Goal: Task Accomplishment & Management: Manage account settings

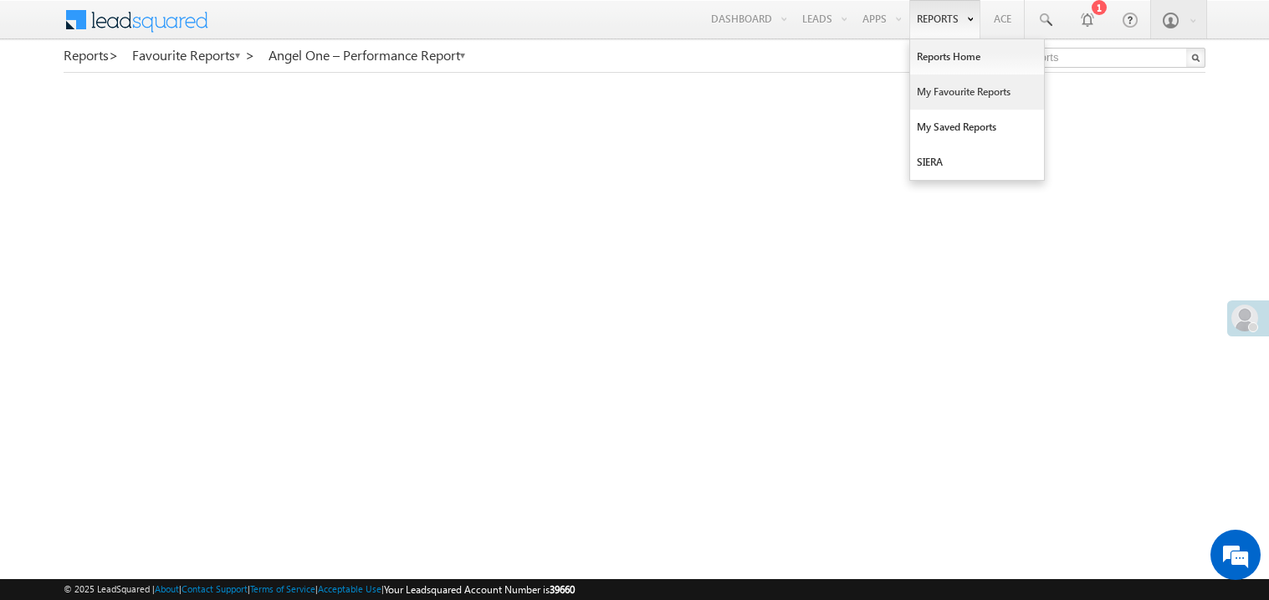
click at [939, 89] on link "My Favourite Reports" at bounding box center [977, 91] width 134 height 35
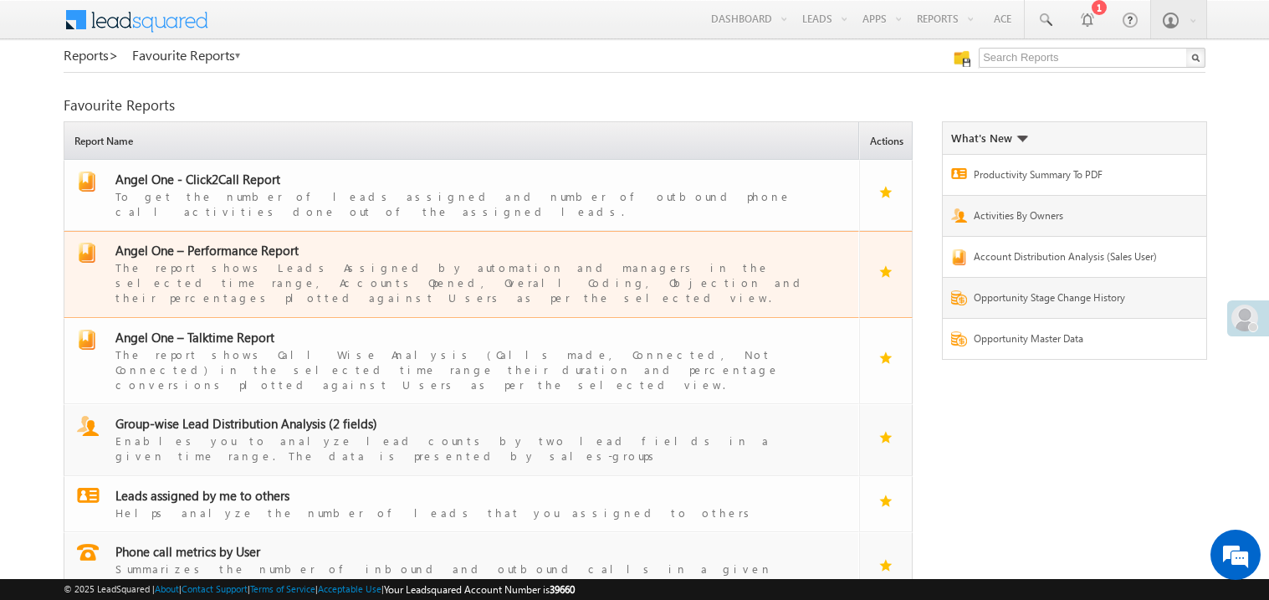
click at [232, 243] on span "Angel One – Performance Report" at bounding box center [206, 250] width 183 height 17
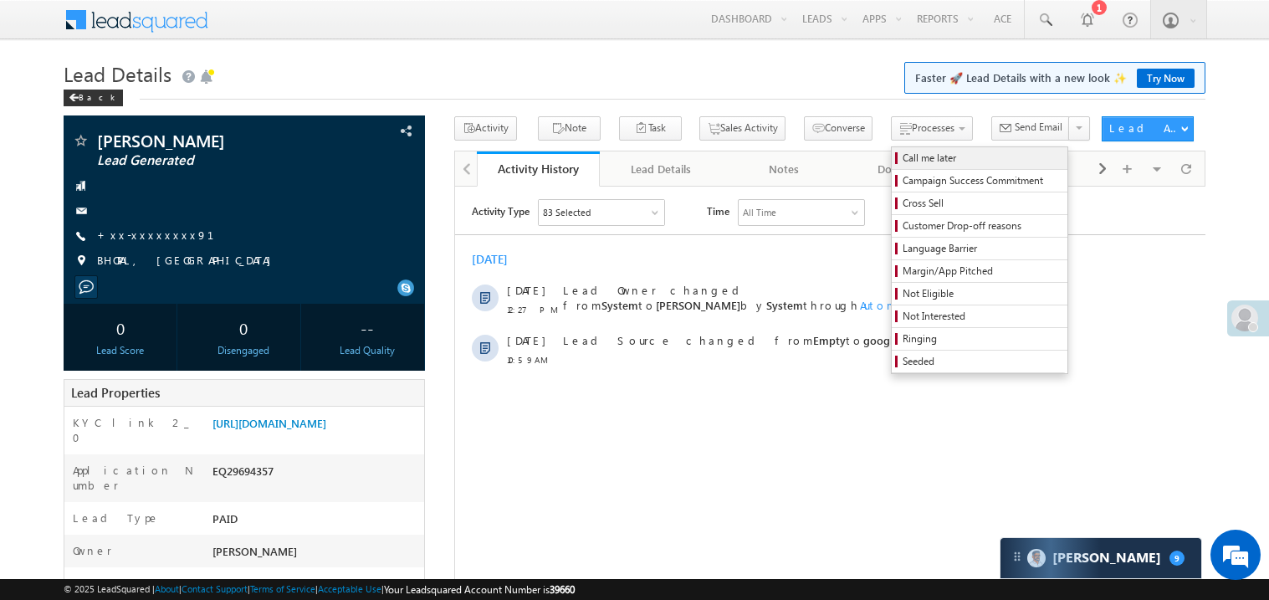
click at [902, 154] on span "Call me later" at bounding box center [981, 158] width 159 height 15
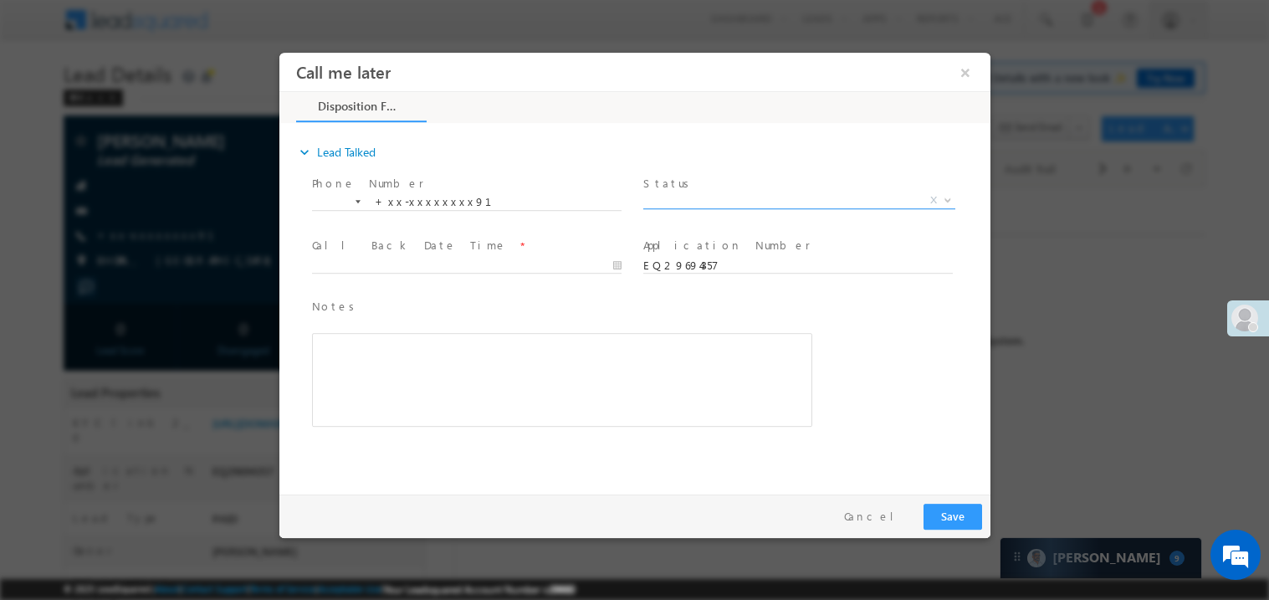
click at [698, 202] on span "X" at bounding box center [798, 199] width 312 height 17
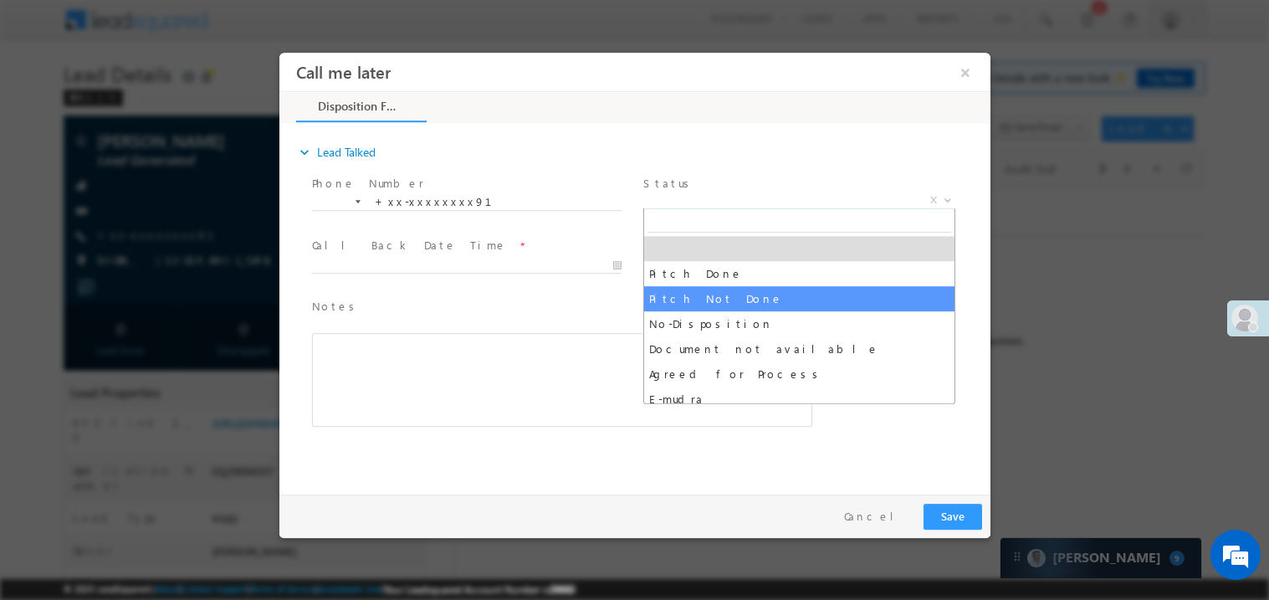
select select "Pitch Not Done"
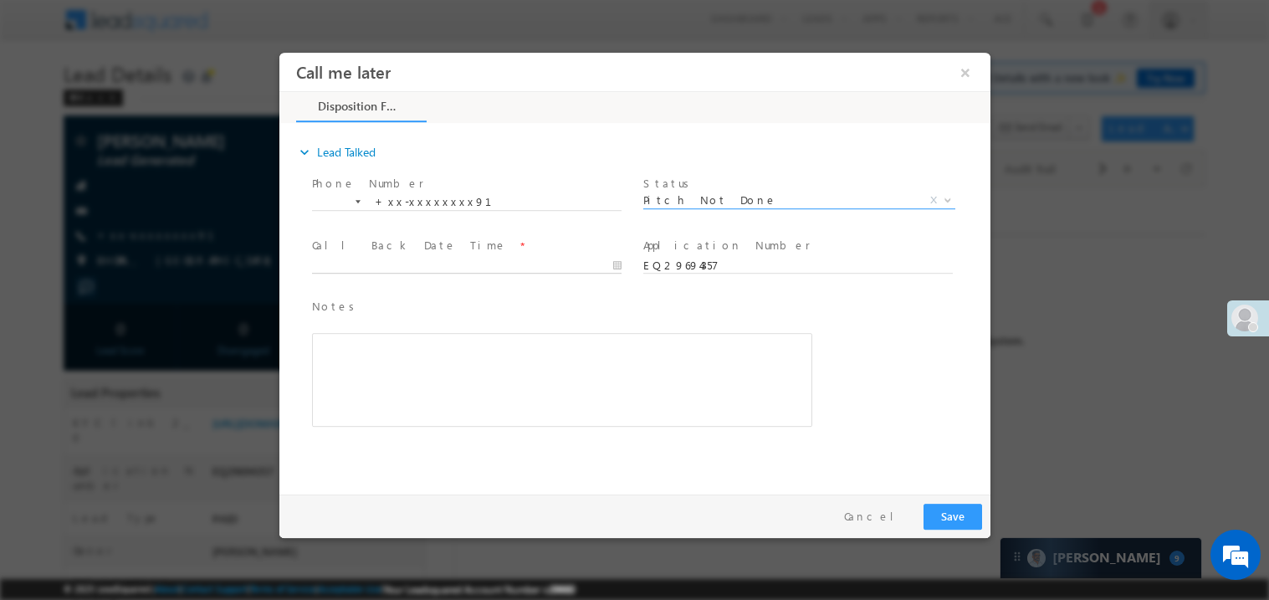
click at [438, 265] on body "Call me later ×" at bounding box center [633, 269] width 711 height 434
type input "[DATE] 12:44 PM"
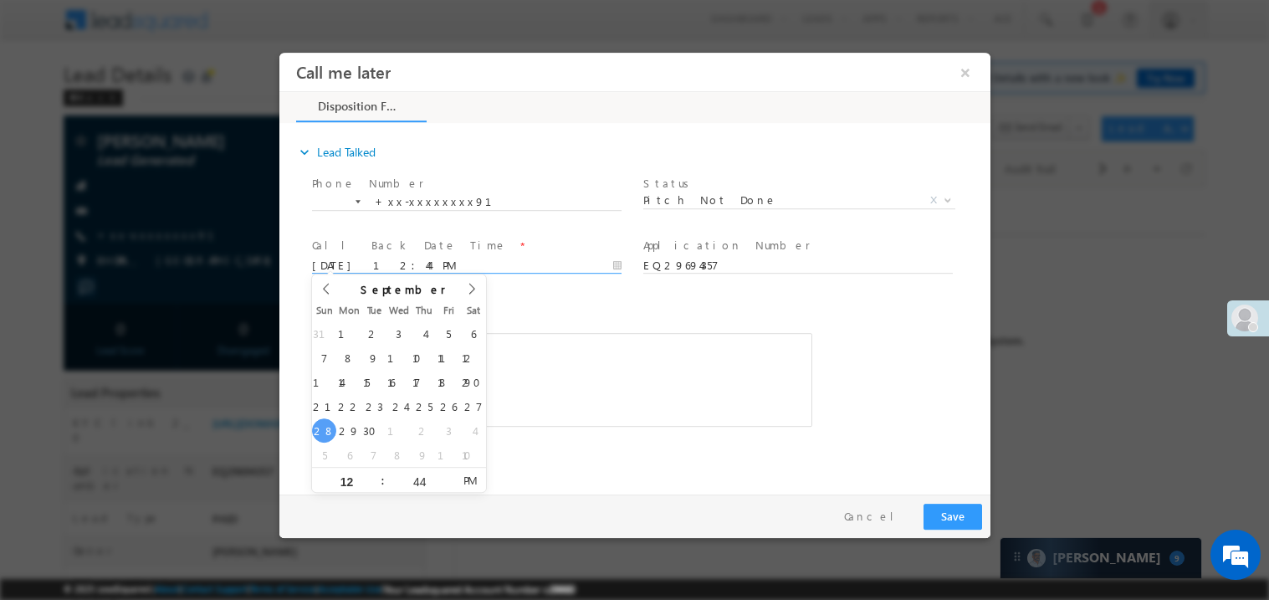
click at [590, 375] on div "Rich Text Editor, 40788eee-0fb2-11ec-a811-0adc8a9d82c2__tab1__section1__Notes__…" at bounding box center [561, 379] width 500 height 94
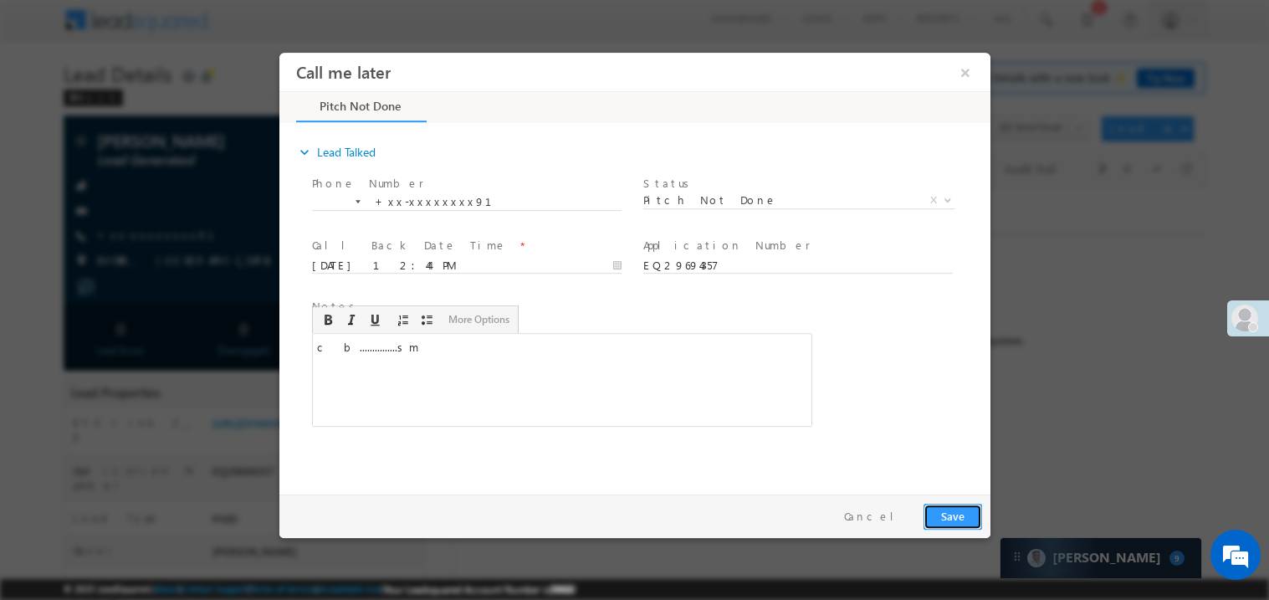
click at [958, 516] on button "Save" at bounding box center [951, 516] width 59 height 26
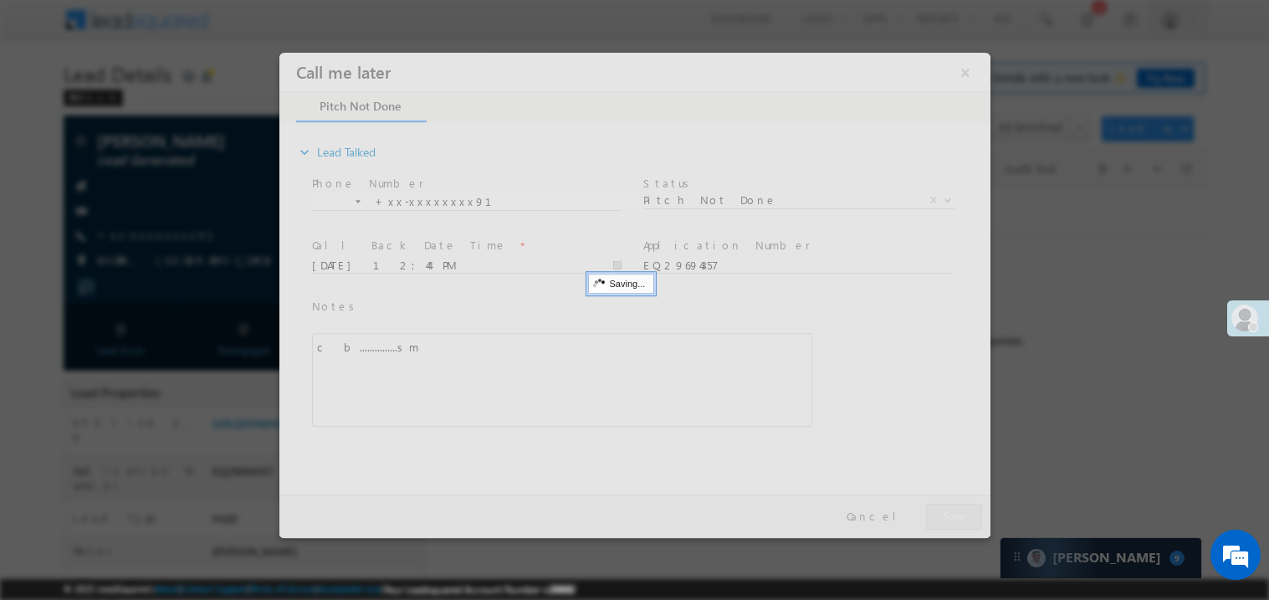
click at [958, 516] on div at bounding box center [633, 294] width 711 height 485
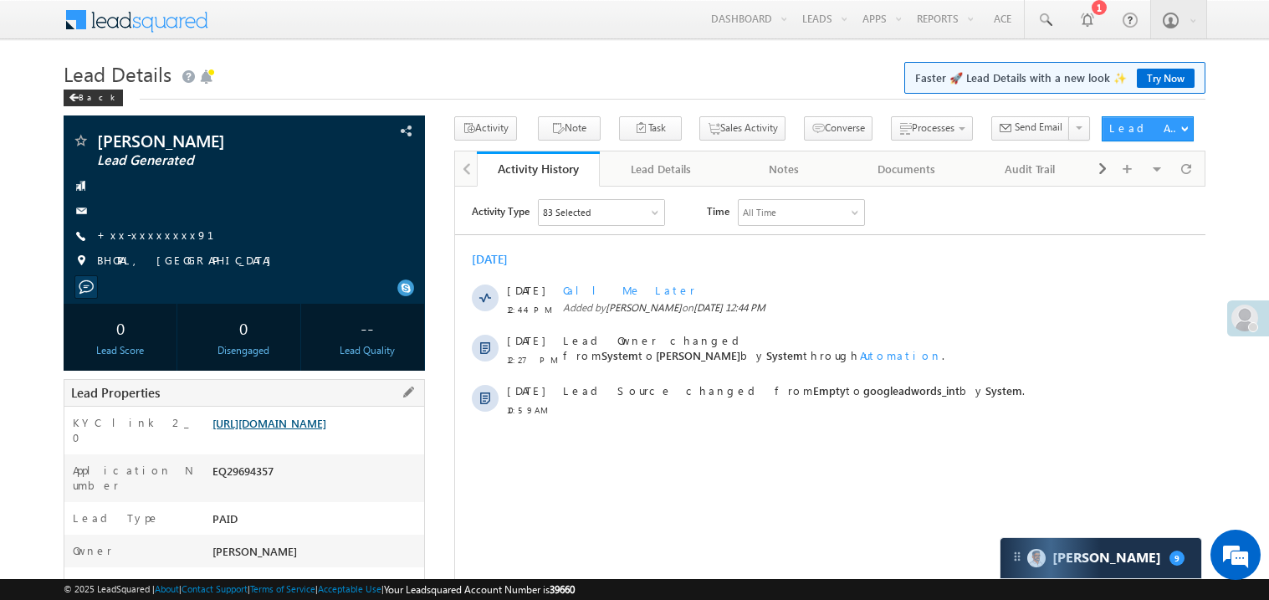
click at [273, 430] on link "[URL][DOMAIN_NAME]" at bounding box center [269, 423] width 114 height 14
click at [151, 239] on link "+xx-xxxxxxxx91" at bounding box center [165, 234] width 137 height 14
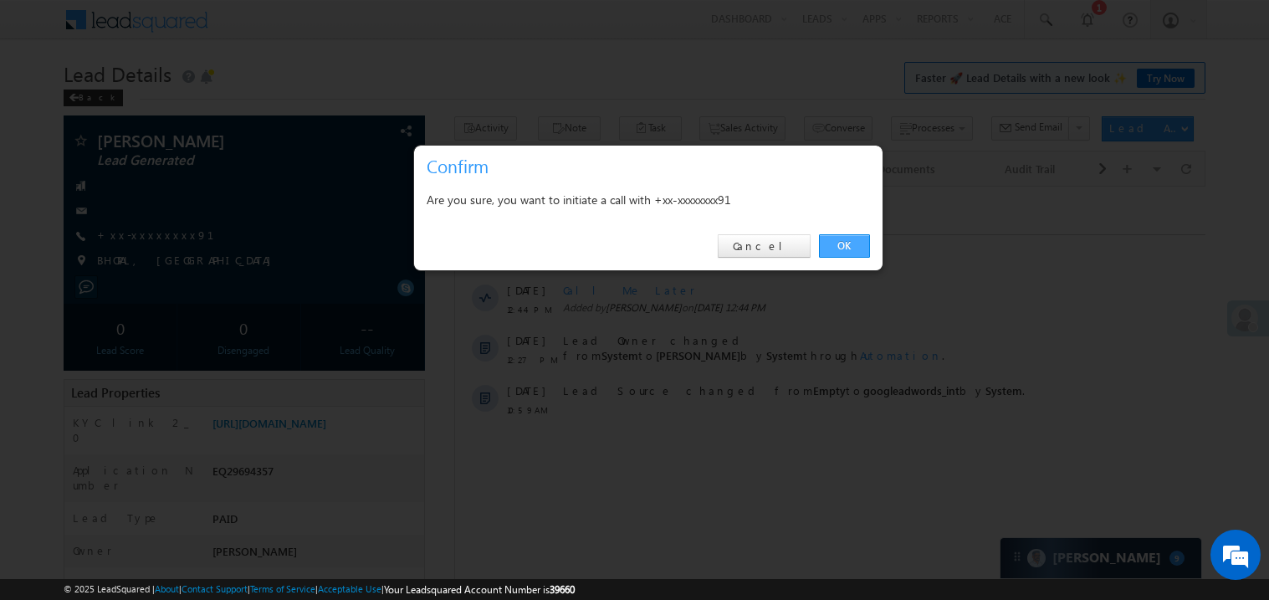
click at [841, 238] on link "OK" at bounding box center [844, 245] width 51 height 23
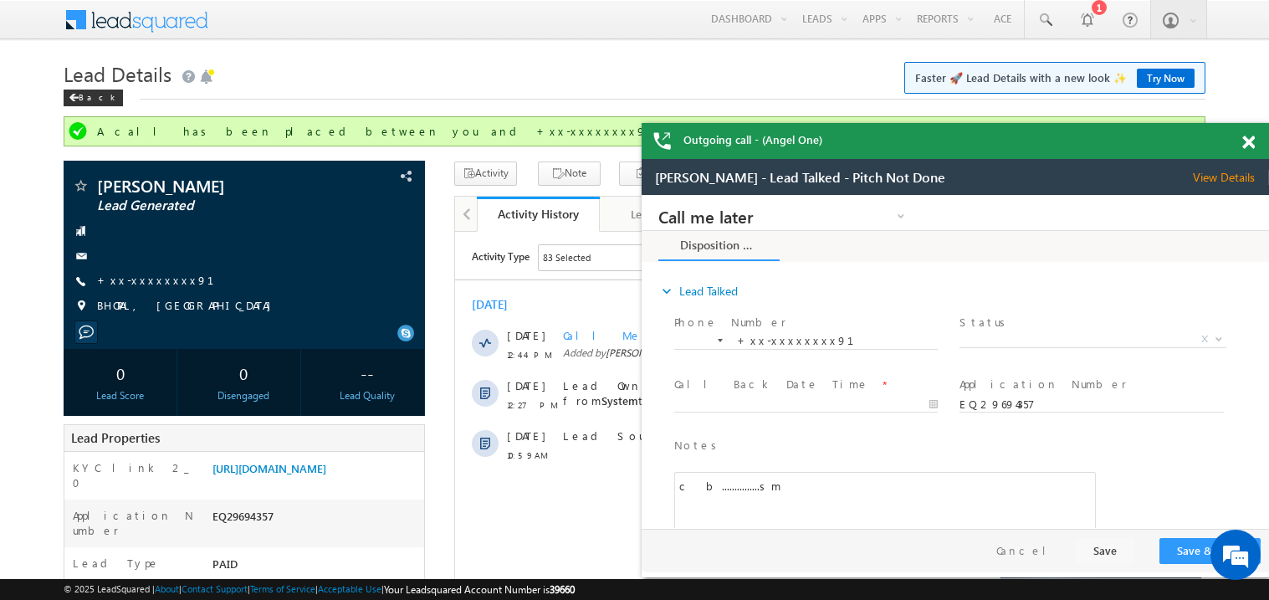
click at [1244, 140] on span at bounding box center [1248, 142] width 13 height 14
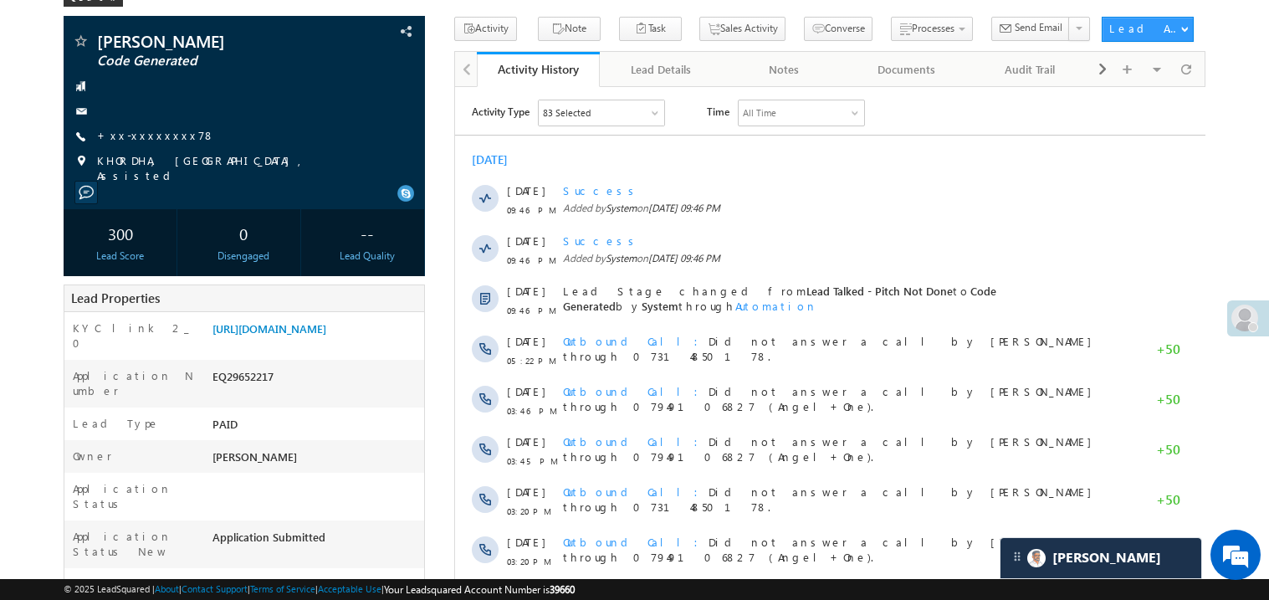
scroll to position [66, 0]
